Goal: Navigation & Orientation: Go to known website

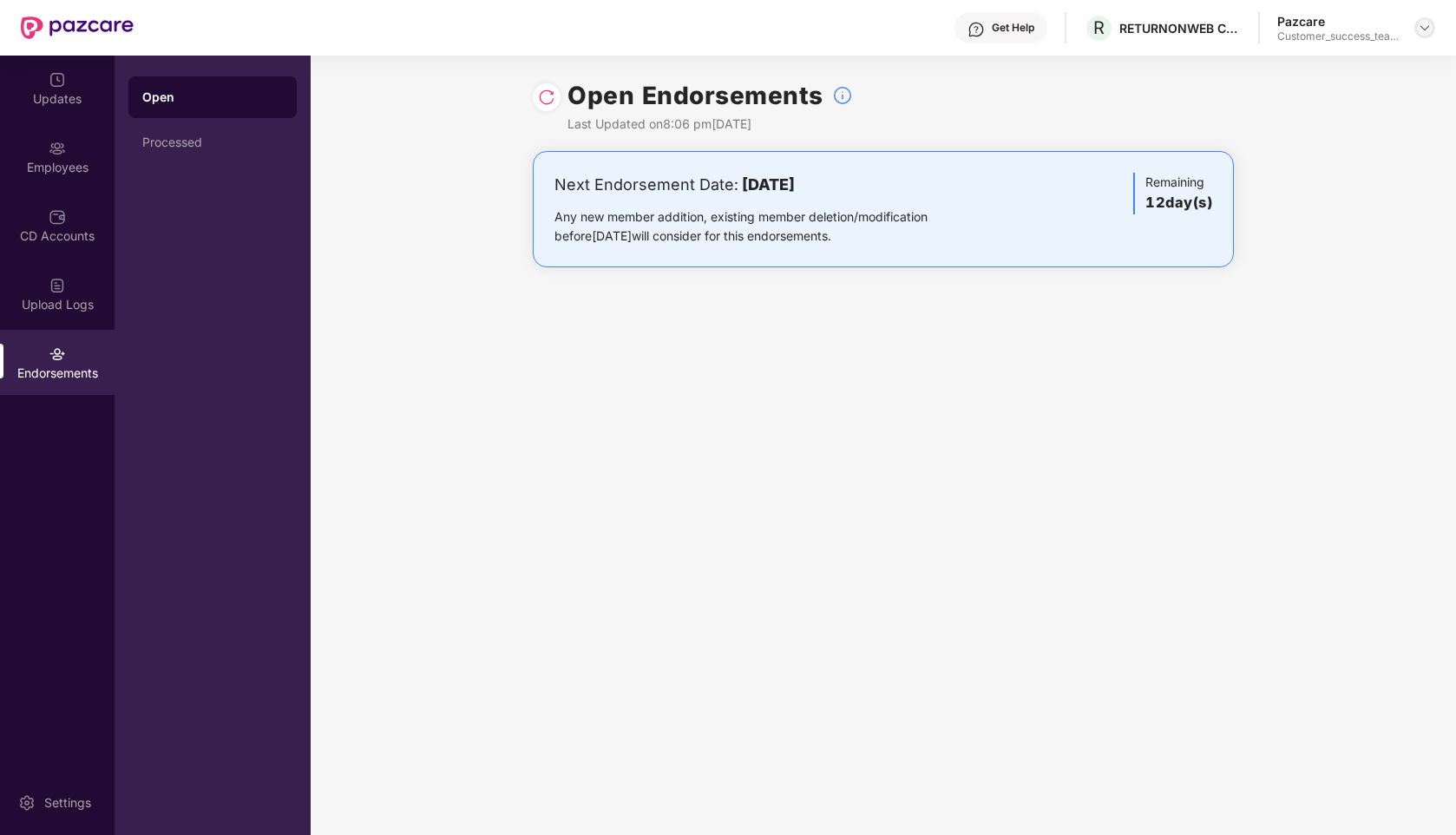
click at [1426, 28] on img at bounding box center [1425, 27] width 14 height 14
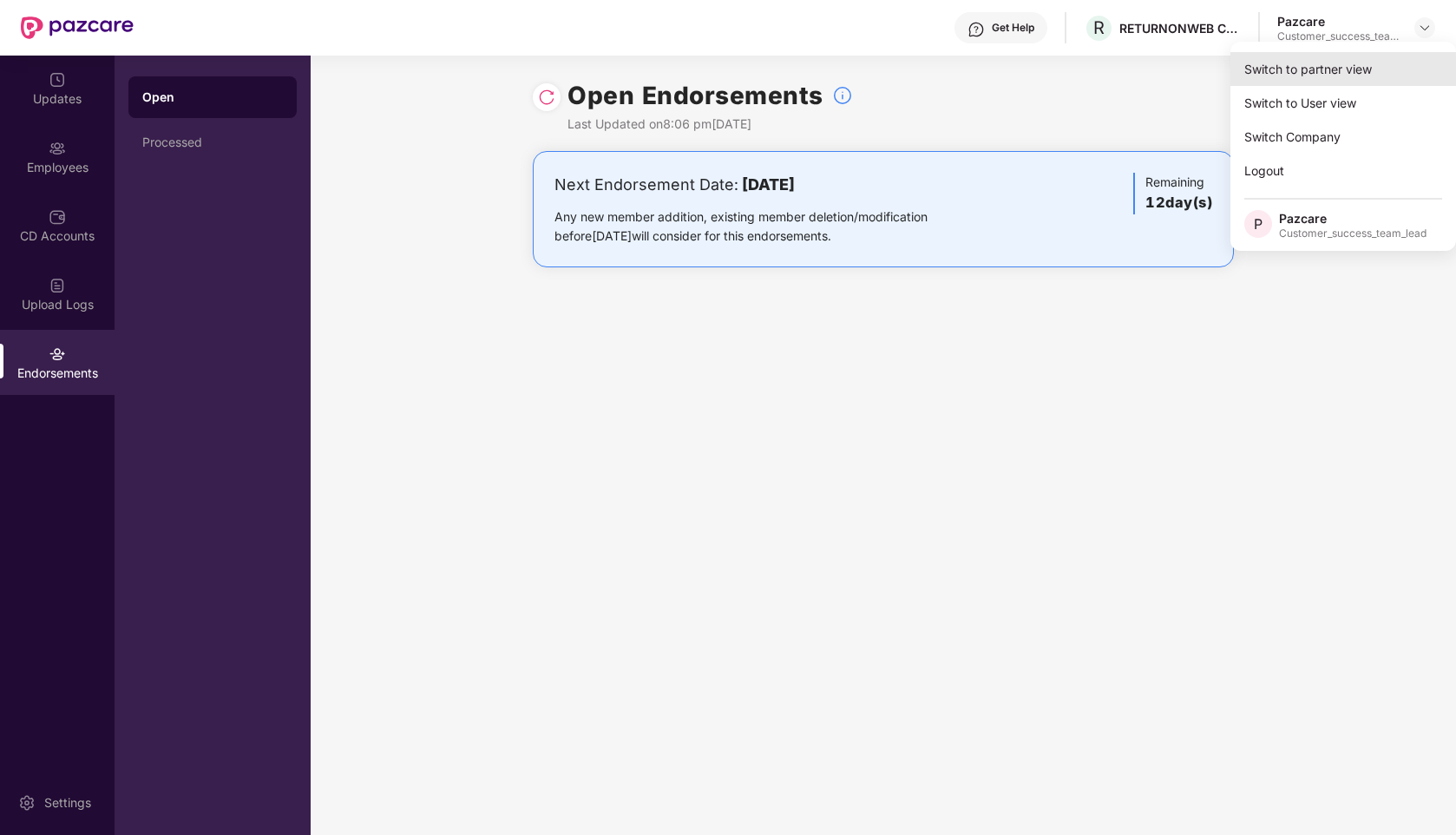
click at [1298, 77] on div "Switch to partner view" at bounding box center [1343, 69] width 226 height 34
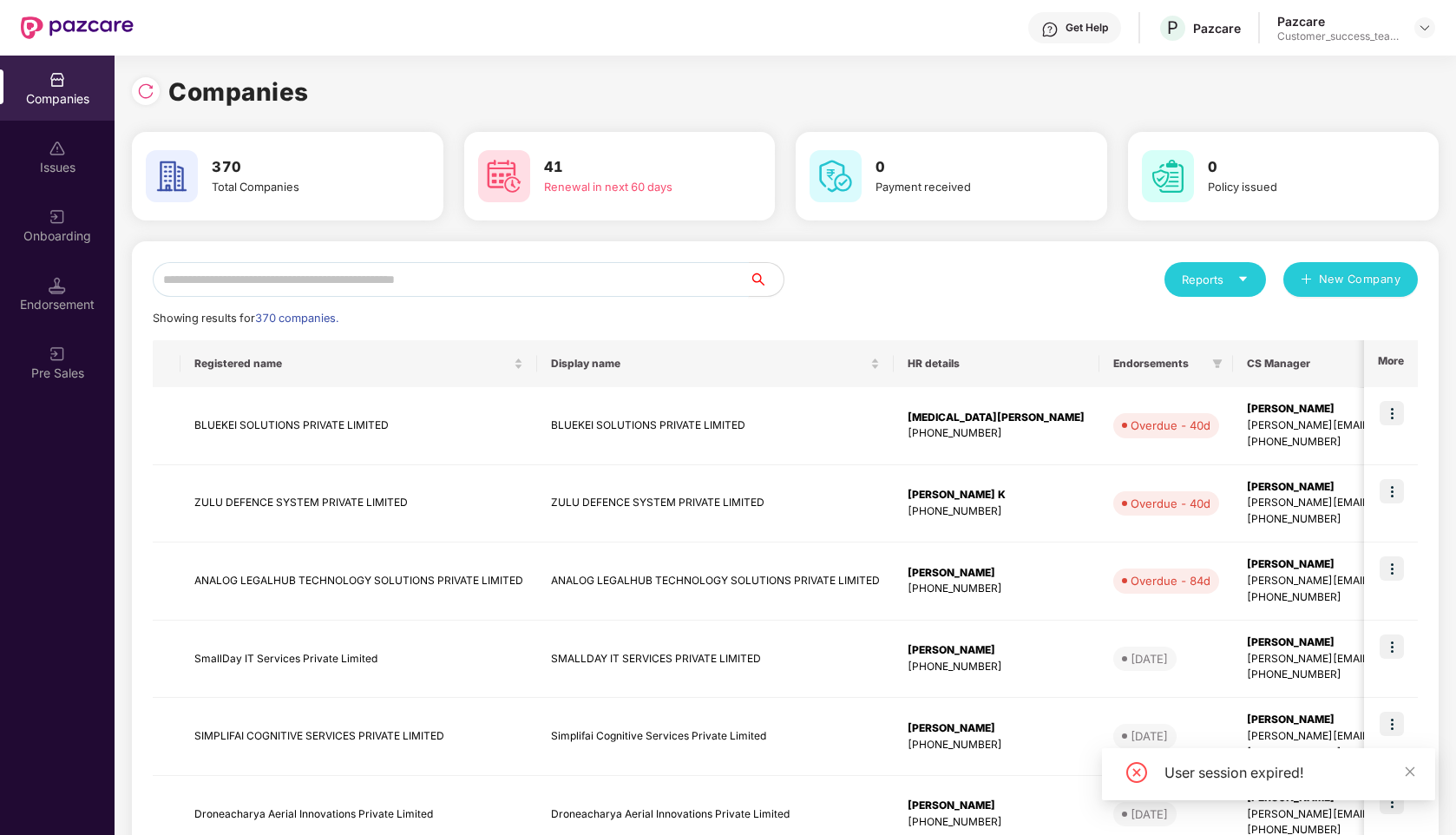
click at [450, 279] on input "text" at bounding box center [450, 280] width 596 height 35
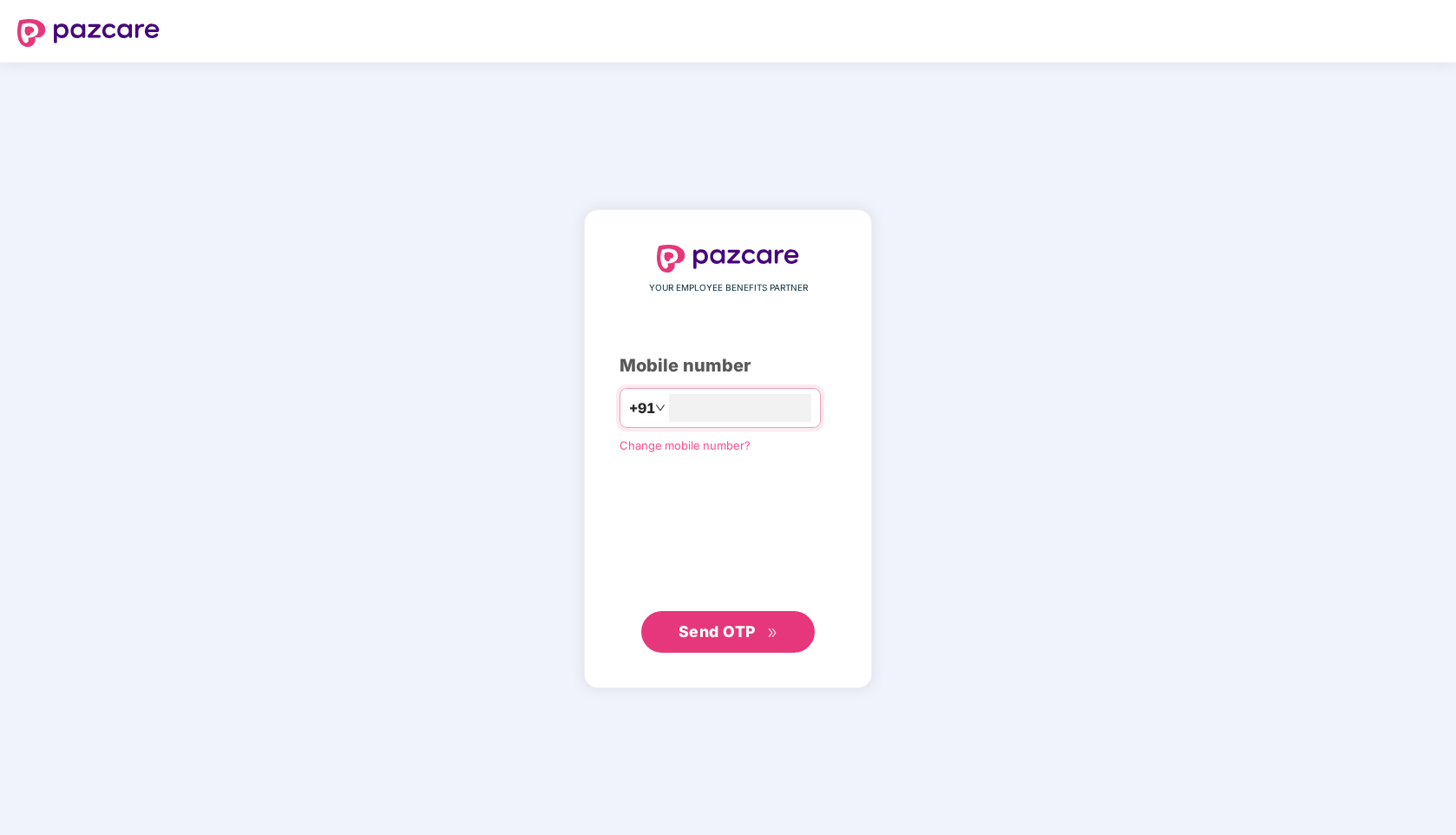
type input "**********"
click at [719, 621] on span "Send OTP" at bounding box center [729, 631] width 100 height 25
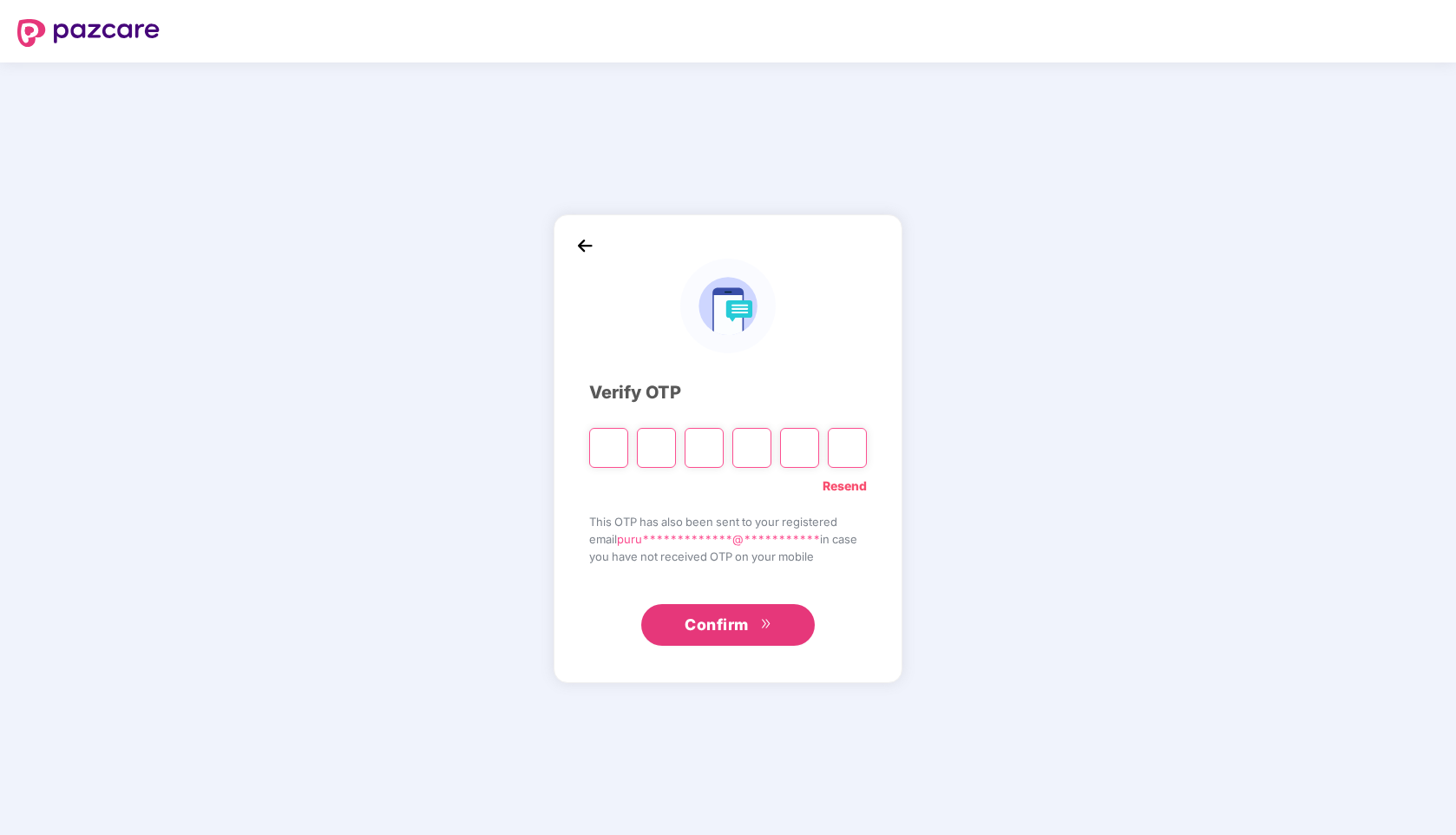
type input "*"
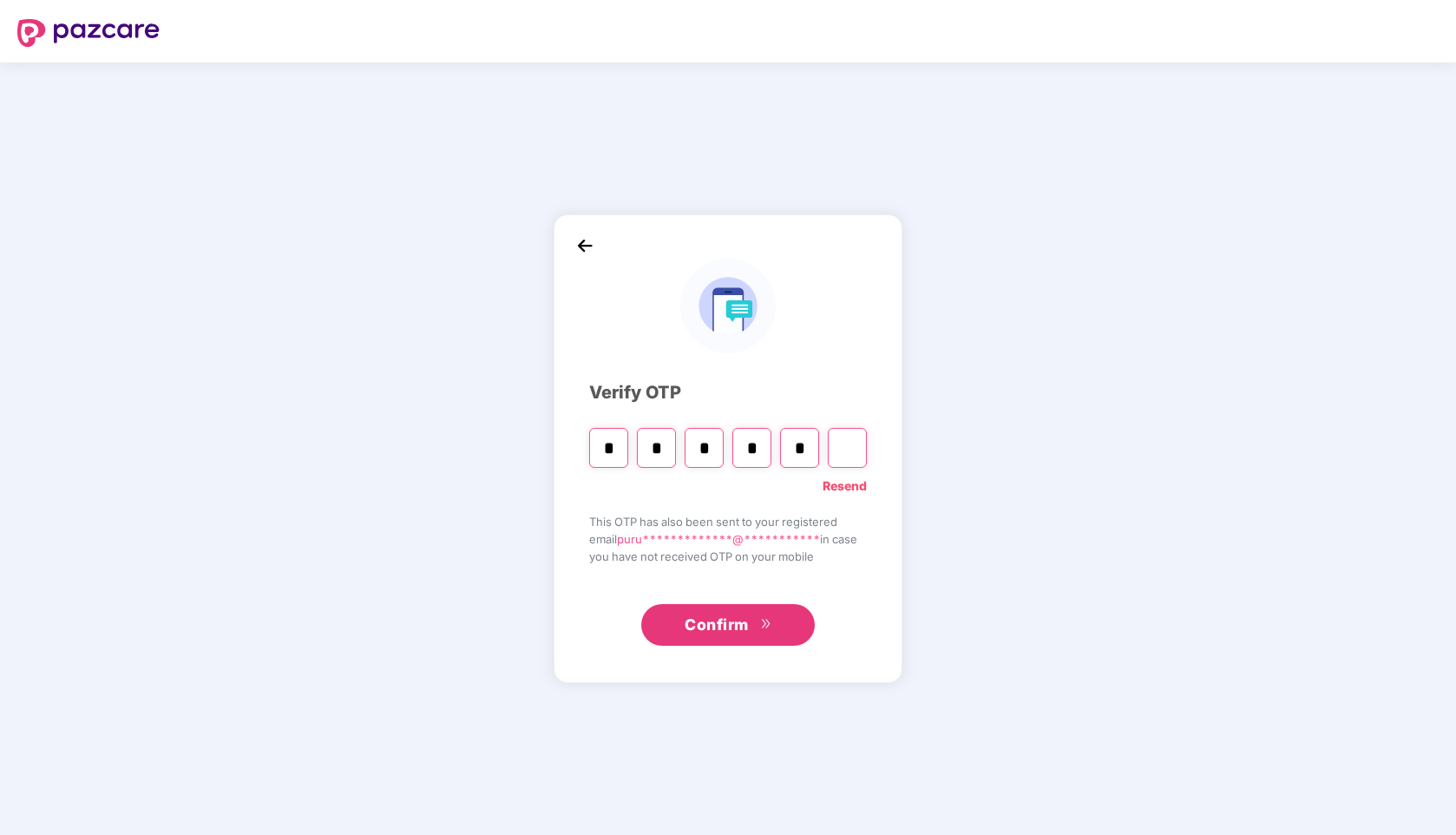
type input "*"
